Goal: Transaction & Acquisition: Purchase product/service

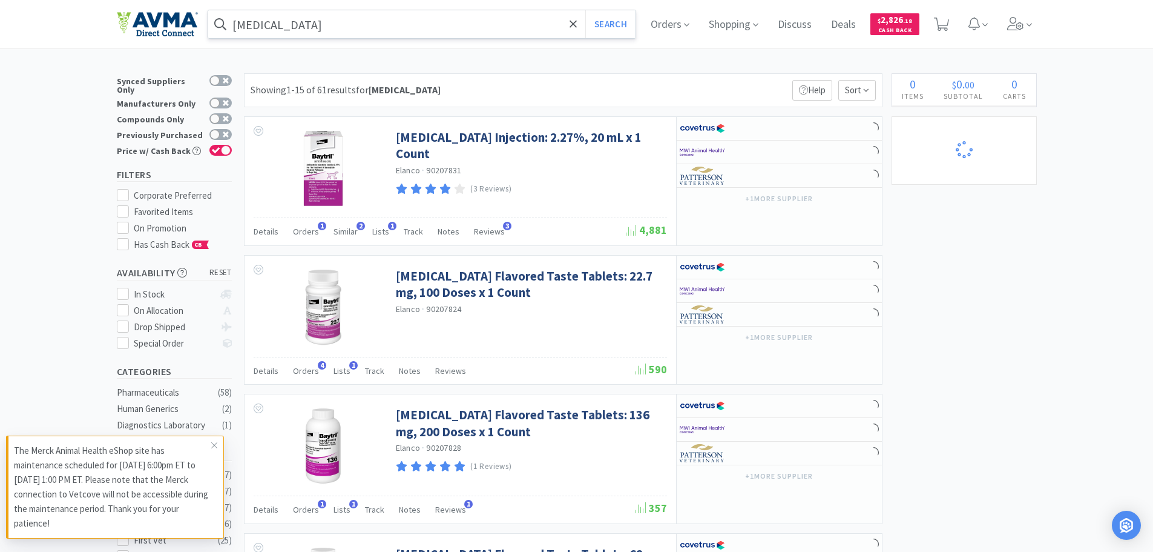
click at [255, 19] on input "[MEDICAL_DATA]" at bounding box center [422, 24] width 428 height 28
select select "1"
select select "2"
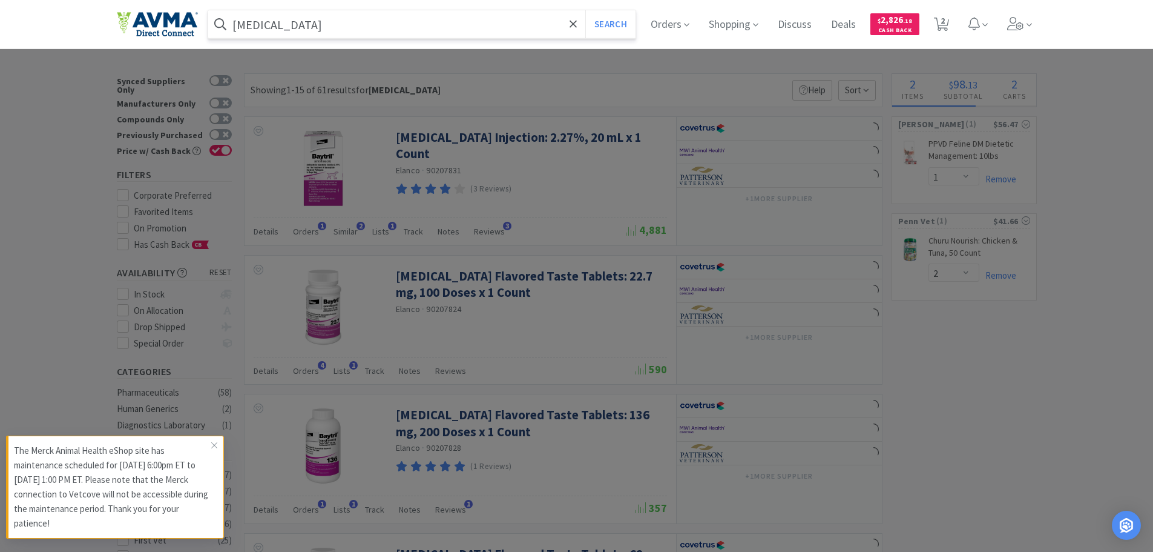
paste input "083419"
type input "083419"
select select "1"
type input "083419"
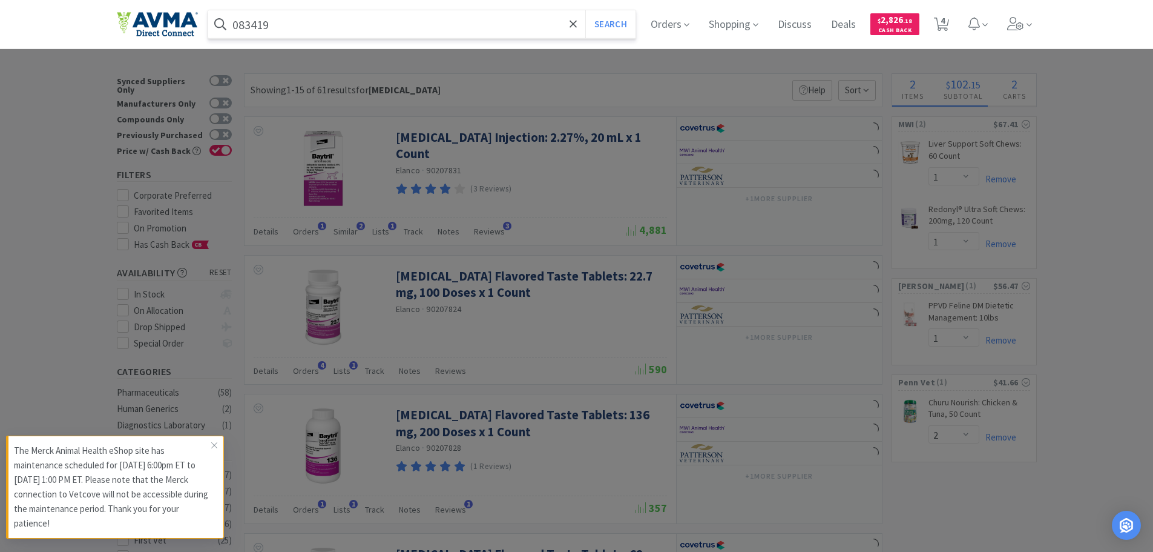
click at [585, 10] on button "Search" at bounding box center [610, 24] width 50 height 28
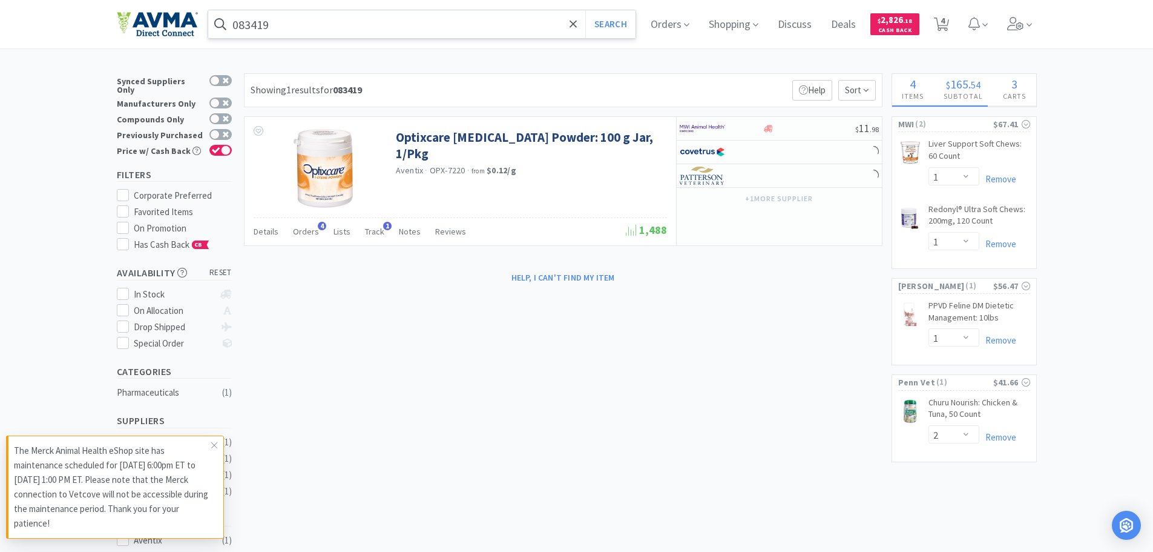
select select "3"
select select "2"
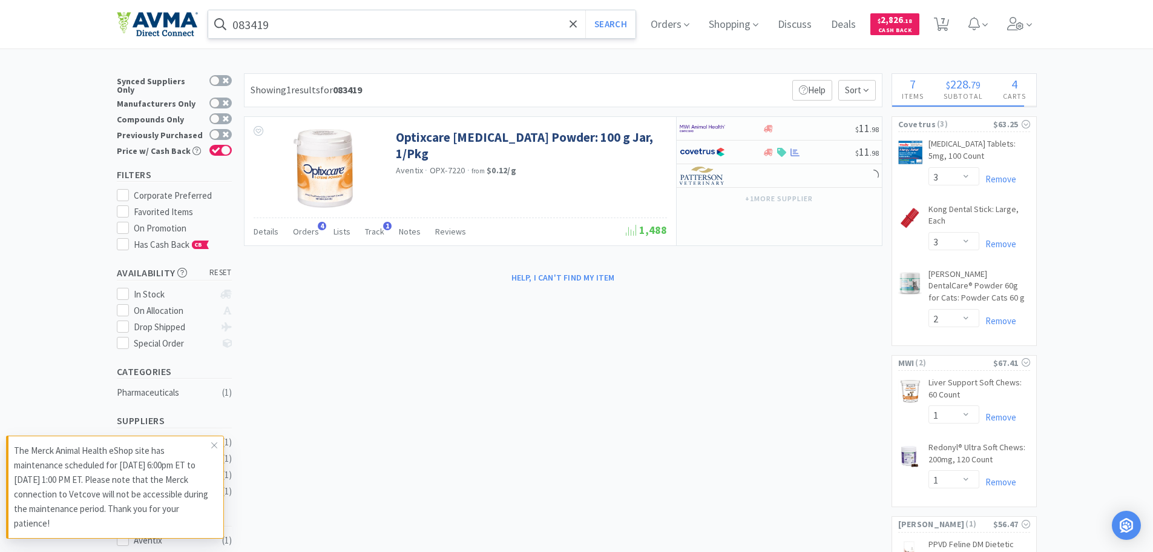
click at [369, 33] on input "083419" at bounding box center [422, 24] width 428 height 28
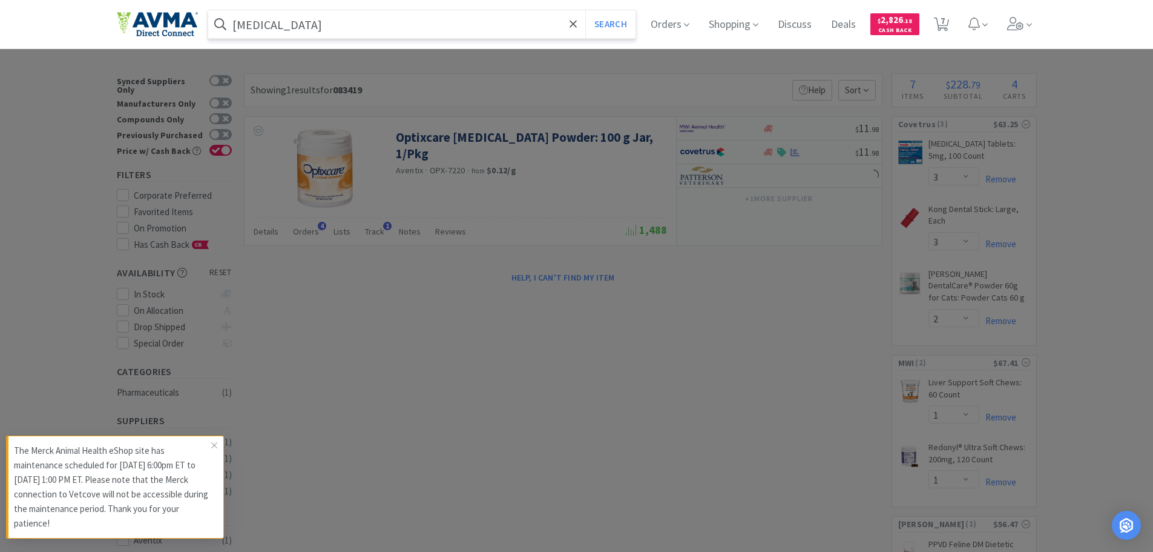
type input "[MEDICAL_DATA]"
click at [585, 10] on button "Search" at bounding box center [610, 24] width 50 height 28
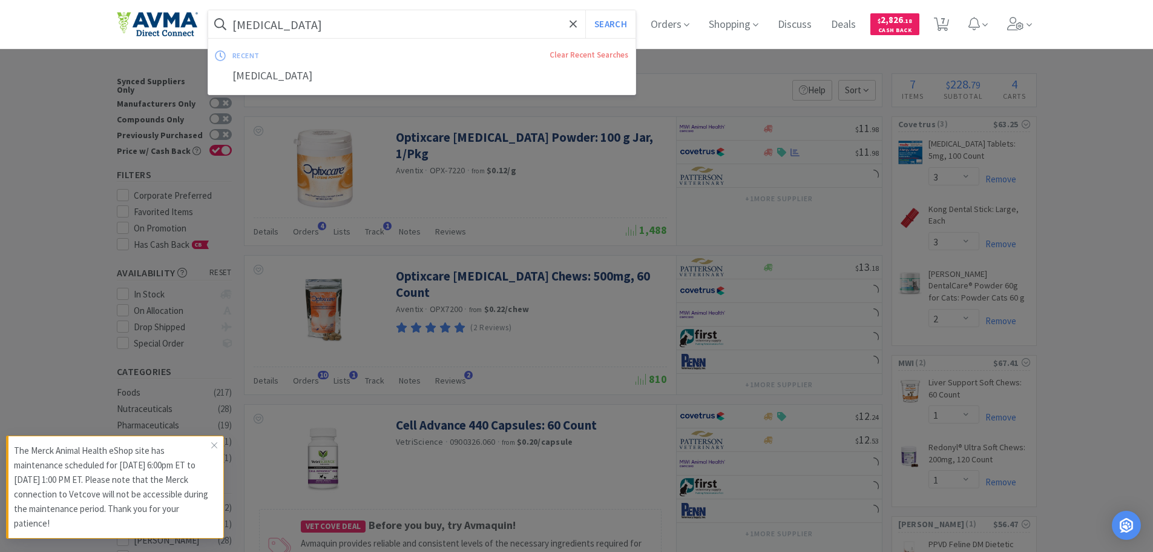
click at [380, 25] on input "[MEDICAL_DATA]" at bounding box center [422, 24] width 428 height 28
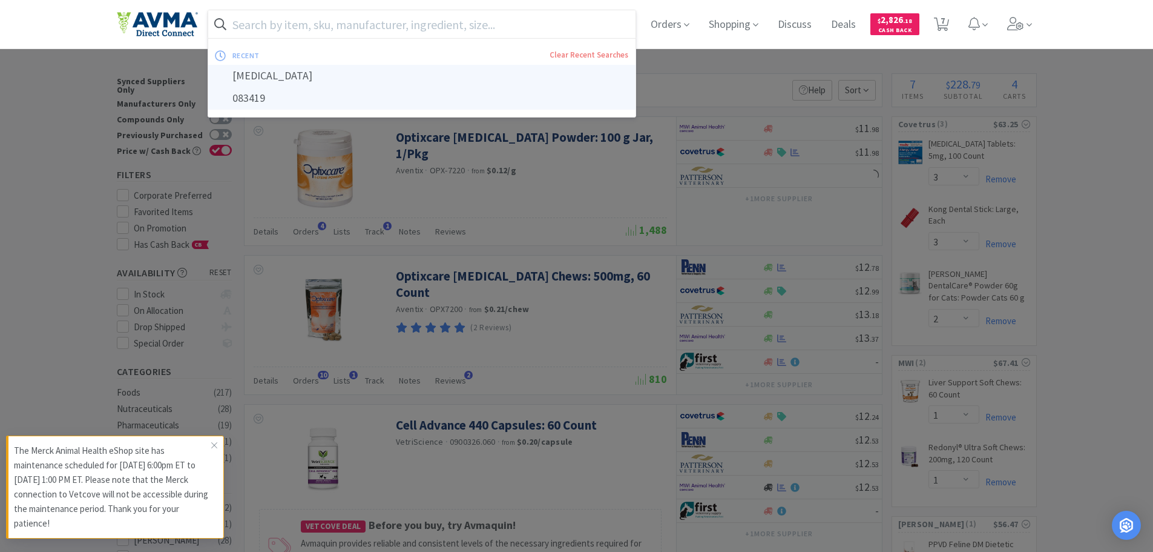
click at [260, 80] on div "[MEDICAL_DATA]" at bounding box center [422, 76] width 428 height 22
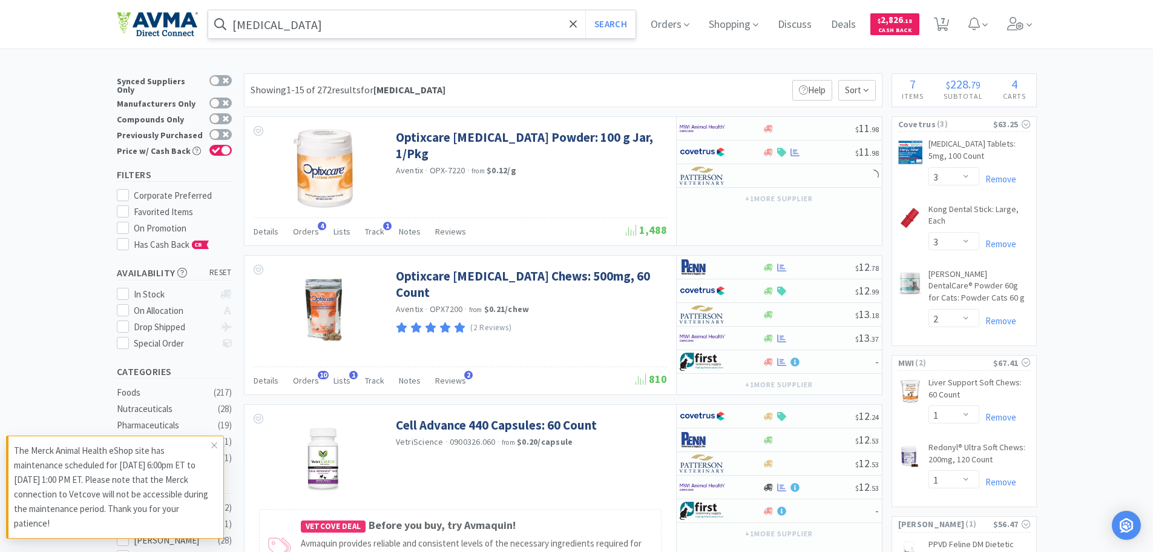
click at [324, 33] on input "[MEDICAL_DATA]" at bounding box center [422, 24] width 428 height 28
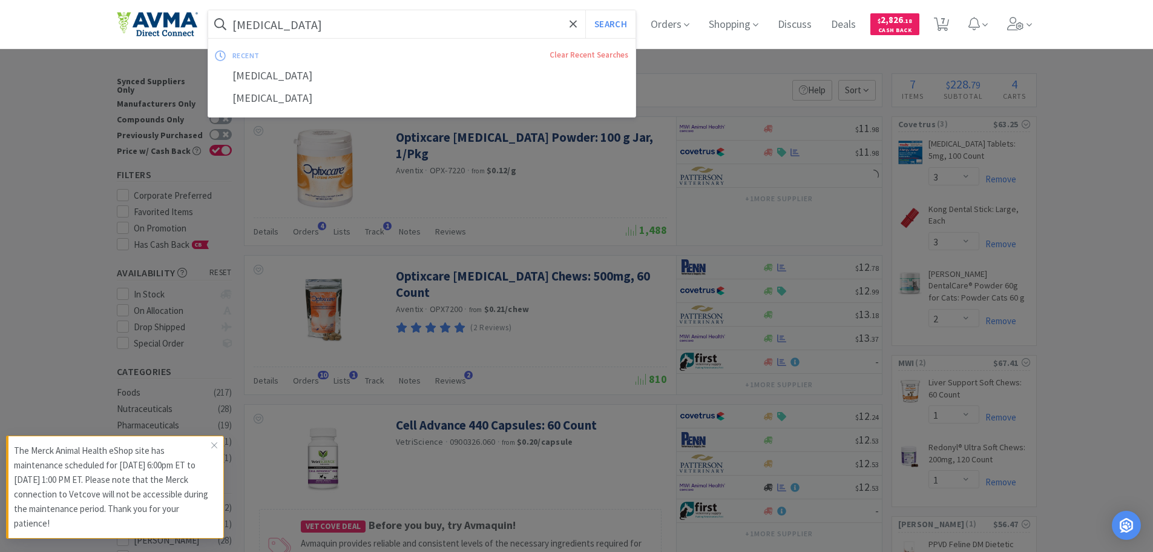
click at [324, 33] on input "[MEDICAL_DATA]" at bounding box center [422, 24] width 428 height 28
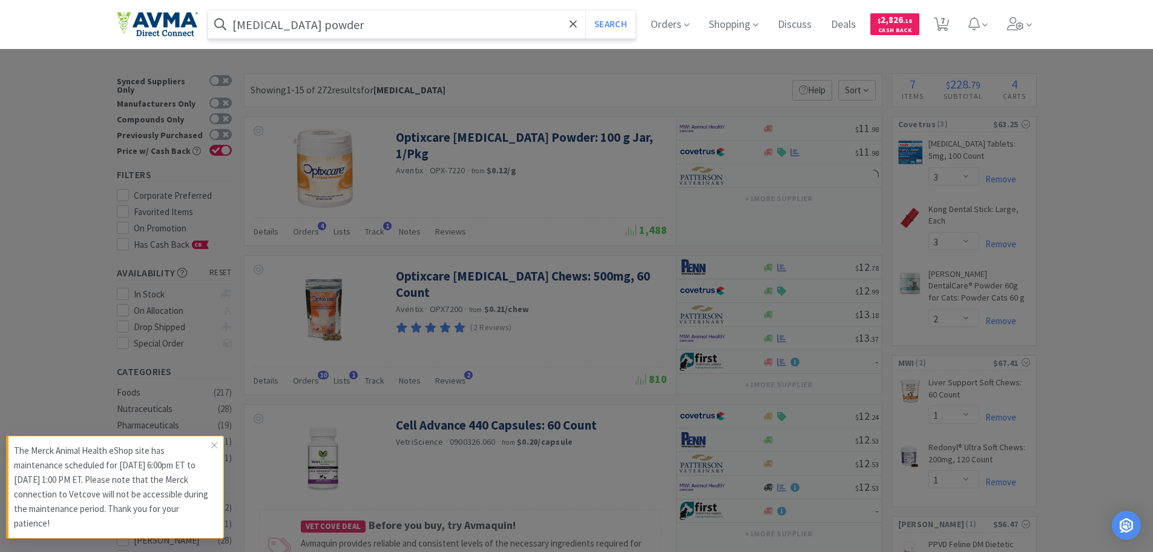
type input "[MEDICAL_DATA] powder"
click at [585, 10] on button "Search" at bounding box center [610, 24] width 50 height 28
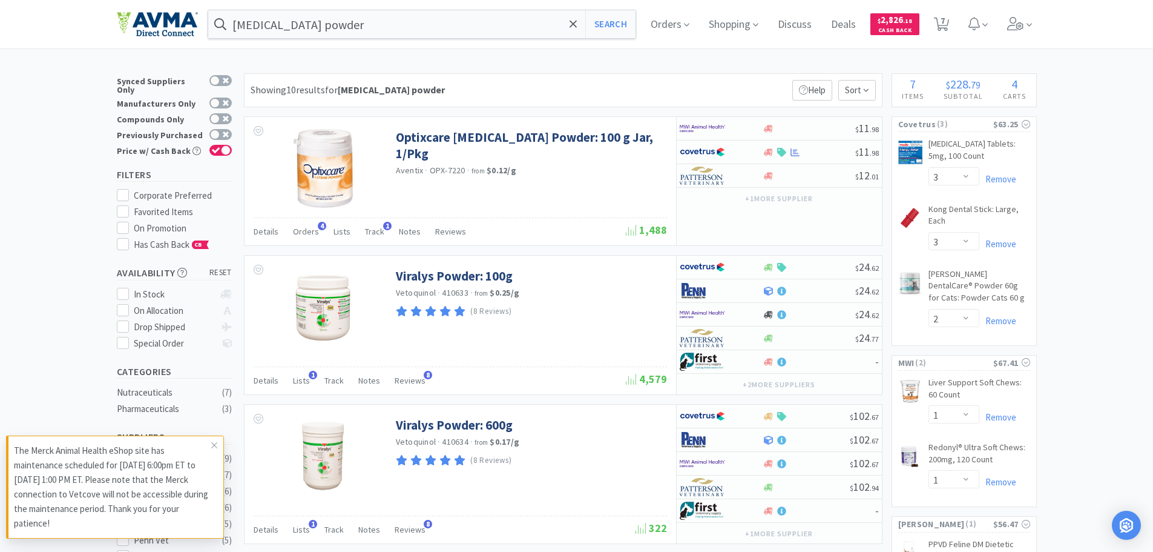
click at [701, 97] on div "Showing 10 results for [MEDICAL_DATA] powder Filters Help Sort" at bounding box center [563, 90] width 639 height 34
click at [549, 87] on div "Showing 10 results for [MEDICAL_DATA] powder Filters Help Sort" at bounding box center [563, 90] width 639 height 34
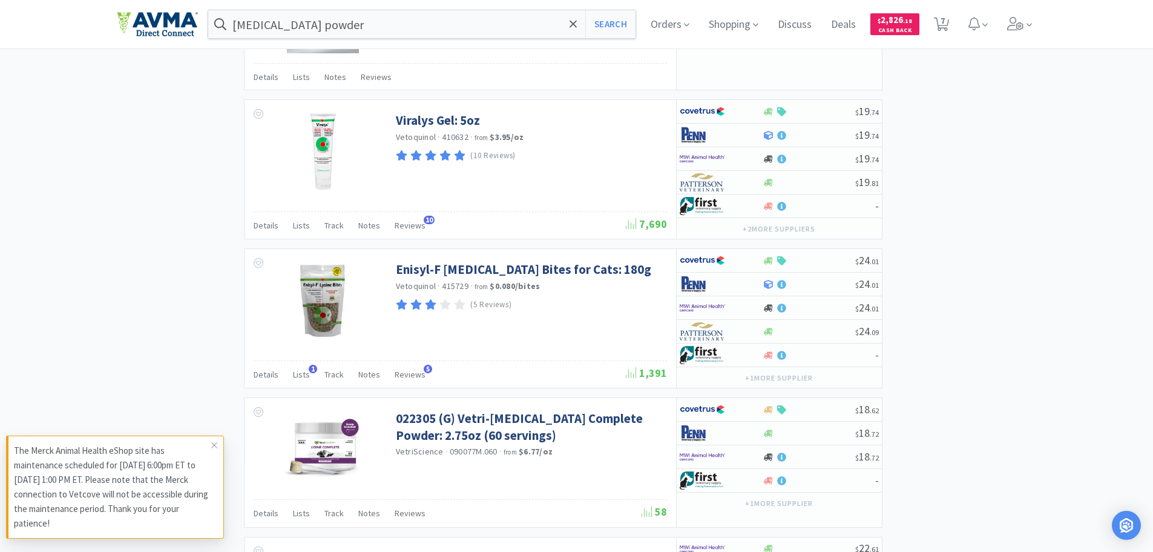
scroll to position [965, 0]
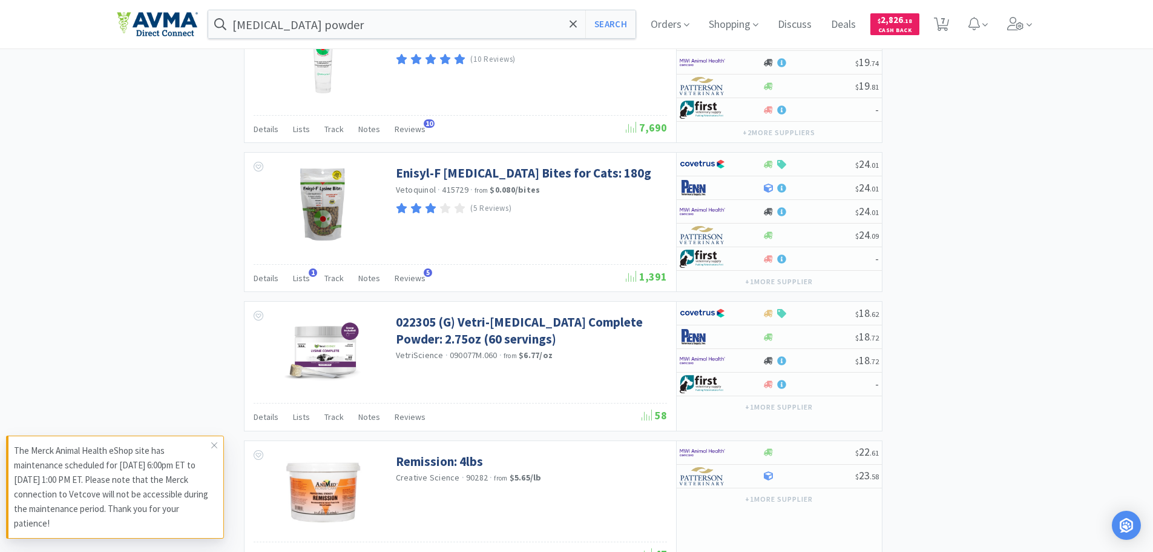
drag, startPoint x: 1125, startPoint y: 393, endPoint x: 67, endPoint y: 352, distance: 1058.6
